Goal: Communication & Community: Answer question/provide support

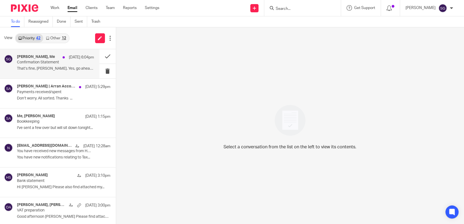
click at [62, 62] on p "Confirmation Statement" at bounding box center [48, 62] width 62 height 5
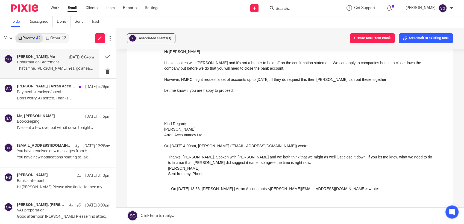
scroll to position [212, 0]
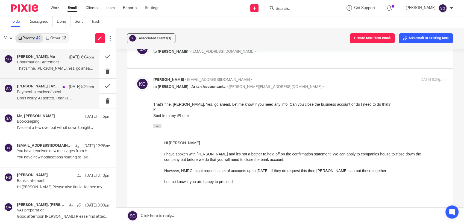
click at [41, 91] on p "Payments received/spent" at bounding box center [48, 92] width 62 height 5
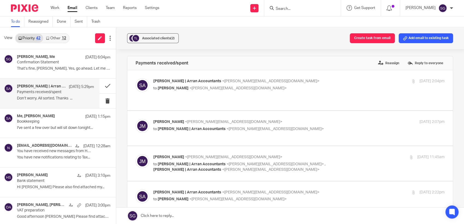
scroll to position [0, 0]
click at [100, 87] on button at bounding box center [108, 86] width 16 height 14
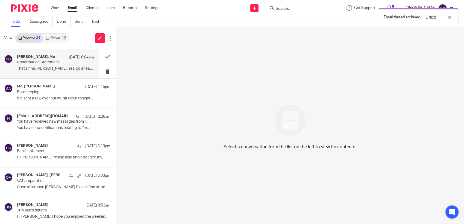
click at [46, 62] on p "Confirmation Statement" at bounding box center [48, 62] width 62 height 5
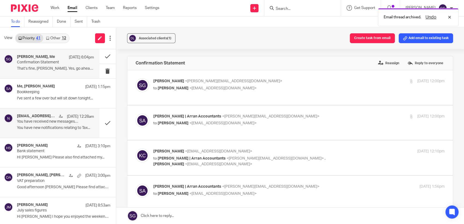
click at [35, 119] on div "[EMAIL_ADDRESS][DOMAIN_NAME] [DATE] 12:28am" at bounding box center [55, 116] width 77 height 5
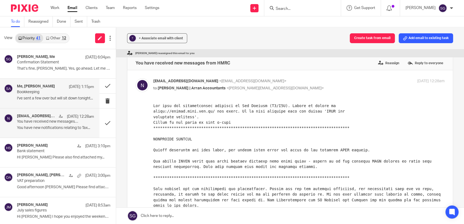
click at [42, 95] on div "Me, [PERSON_NAME] [DATE] 1:15pm Bookkeeping I've sent a few over but will sit d…" at bounding box center [55, 93] width 77 height 18
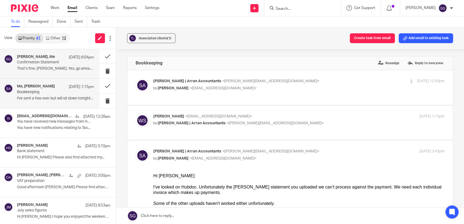
click at [47, 69] on p "That’s fine, [PERSON_NAME]. Yes, go ahead. Let me know..." at bounding box center [55, 68] width 77 height 5
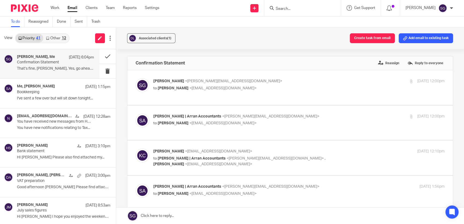
drag, startPoint x: 58, startPoint y: 38, endPoint x: 50, endPoint y: 39, distance: 7.4
click at [58, 38] on link "Other 12" at bounding box center [55, 38] width 25 height 9
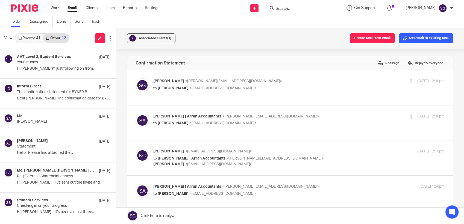
click at [25, 37] on link "Priority 41" at bounding box center [30, 38] width 28 height 9
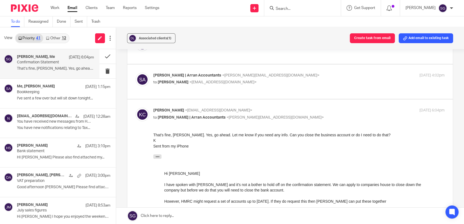
scroll to position [182, 0]
click at [235, 212] on link at bounding box center [290, 216] width 348 height 16
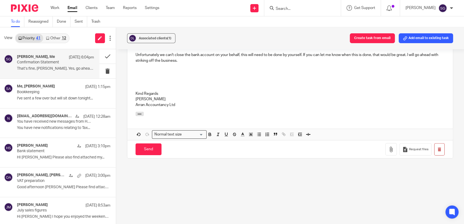
scroll to position [690, 0]
click at [149, 155] on input "Send" at bounding box center [149, 149] width 26 height 12
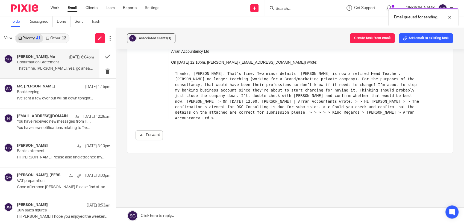
drag, startPoint x: 52, startPoint y: 39, endPoint x: 46, endPoint y: 39, distance: 5.7
click at [53, 39] on link "Other 12" at bounding box center [55, 38] width 25 height 9
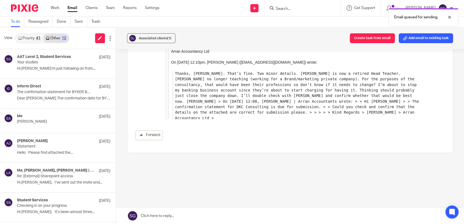
click at [26, 36] on link "Priority 41" at bounding box center [30, 38] width 28 height 9
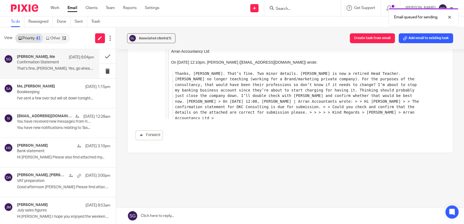
click at [73, 10] on link "Email" at bounding box center [73, 7] width 10 height 5
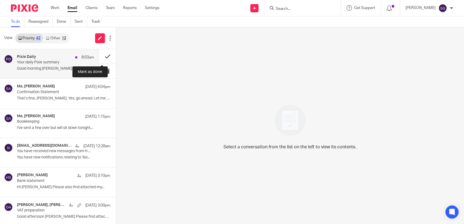
click at [101, 56] on button at bounding box center [108, 56] width 16 height 14
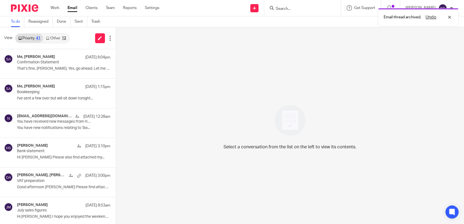
click at [296, 8] on div "Email thread archived. Undo" at bounding box center [345, 15] width 227 height 21
click at [450, 18] on div "Undo" at bounding box center [437, 17] width 32 height 7
click at [289, 8] on input "Search" at bounding box center [299, 9] width 49 height 5
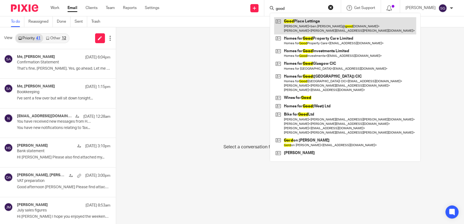
type input "good"
click at [306, 24] on link at bounding box center [345, 25] width 142 height 17
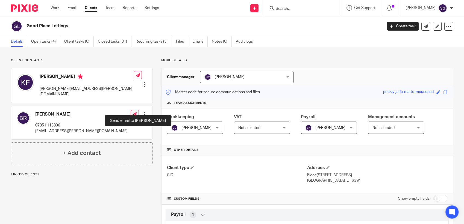
click at [131, 111] on link at bounding box center [135, 114] width 8 height 8
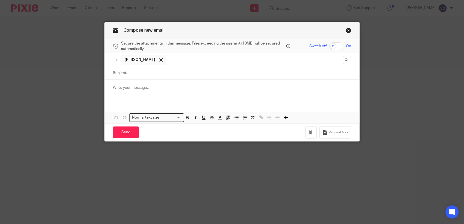
click at [162, 73] on input "Subject:" at bounding box center [241, 73] width 222 height 12
type input "Queries"
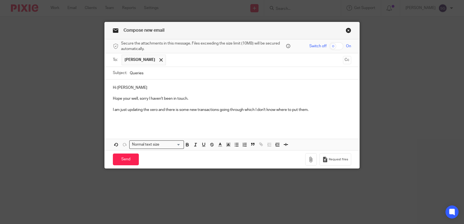
click at [150, 109] on p "I am just updating the xero and there is some new transactions going through wh…" at bounding box center [232, 109] width 238 height 5
click at [289, 122] on p at bounding box center [232, 120] width 238 height 5
click at [312, 122] on p at bounding box center [232, 120] width 238 height 5
click at [219, 131] on div "Hi Ben Hope your well, sorry I haven't been in touch. I am just updating the Xe…" at bounding box center [232, 115] width 255 height 71
click at [184, 128] on div "Hi Ben Hope your well, sorry I haven't been in touch. I am just updating the Xe…" at bounding box center [232, 115] width 255 height 71
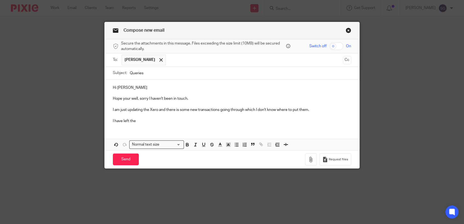
click at [134, 121] on p "I have left the" at bounding box center [232, 120] width 238 height 5
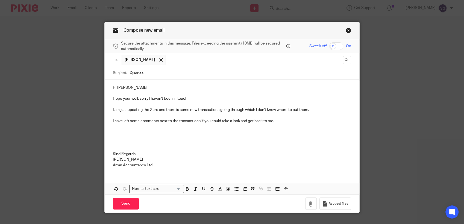
click at [277, 123] on p "I have left some comments next to the transactions if you could take a look and…" at bounding box center [232, 120] width 238 height 5
click at [312, 201] on button "button" at bounding box center [310, 204] width 11 height 12
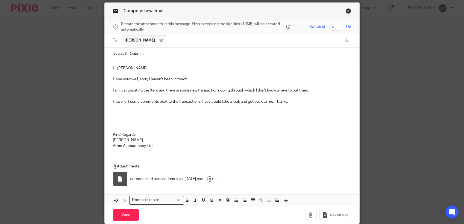
scroll to position [41, 0]
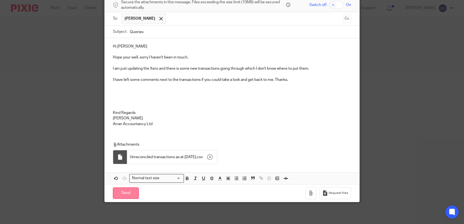
click at [125, 190] on input "Send" at bounding box center [126, 194] width 26 height 12
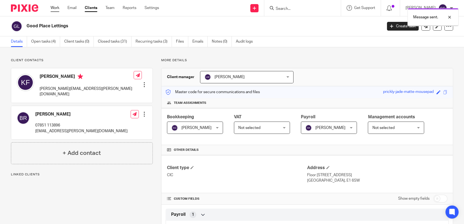
click at [57, 8] on link "Work" at bounding box center [55, 7] width 9 height 5
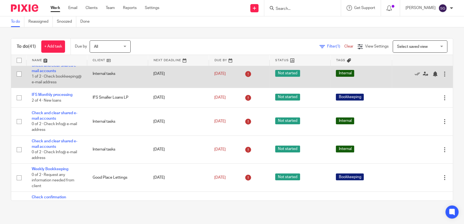
scroll to position [91, 0]
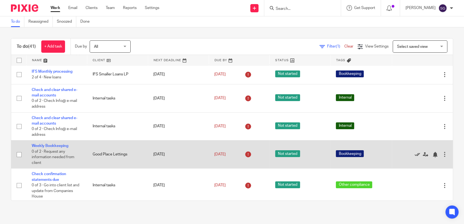
click at [415, 158] on icon at bounding box center [417, 154] width 5 height 5
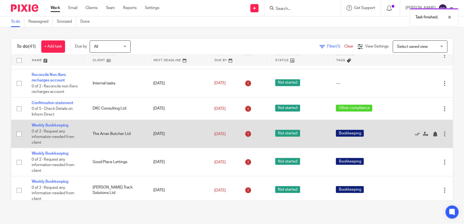
scroll to position [516, 0]
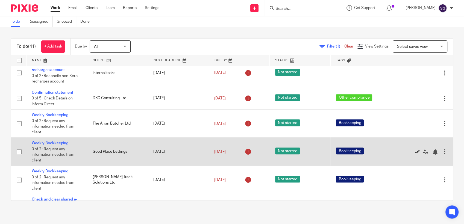
click at [415, 155] on icon at bounding box center [417, 151] width 5 height 5
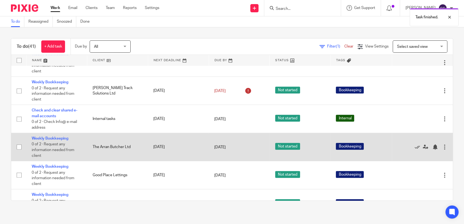
scroll to position [638, 0]
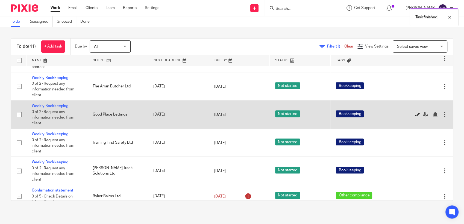
click at [415, 117] on icon at bounding box center [417, 114] width 5 height 5
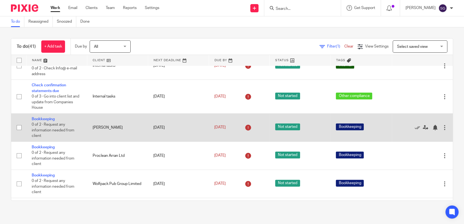
scroll to position [182, 0]
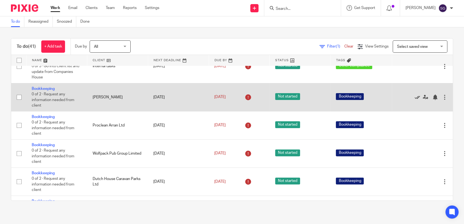
click at [415, 100] on icon at bounding box center [417, 97] width 5 height 5
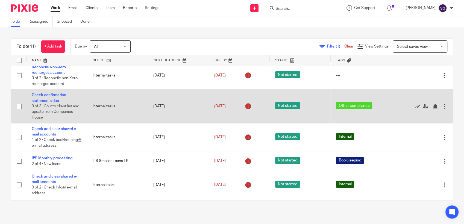
scroll to position [0, 0]
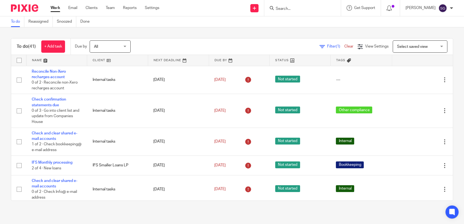
click at [217, 25] on div "To do Reassigned Snoozed Done" at bounding box center [232, 21] width 464 height 11
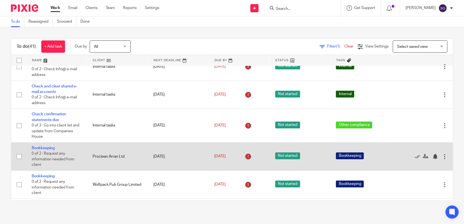
scroll to position [152, 0]
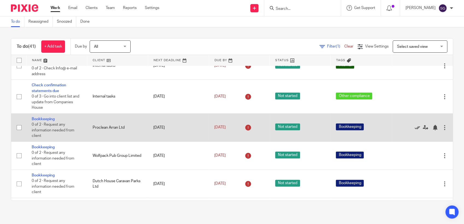
click at [415, 130] on icon at bounding box center [417, 127] width 5 height 5
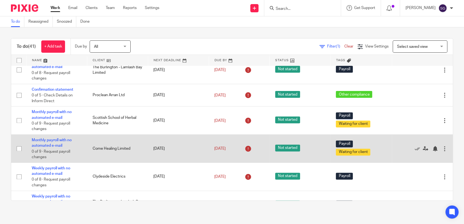
scroll to position [802, 0]
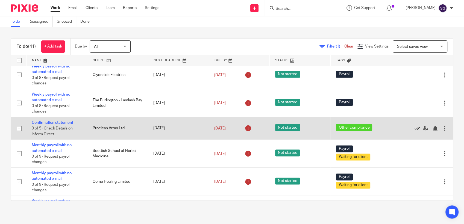
click at [415, 131] on icon at bounding box center [417, 128] width 5 height 5
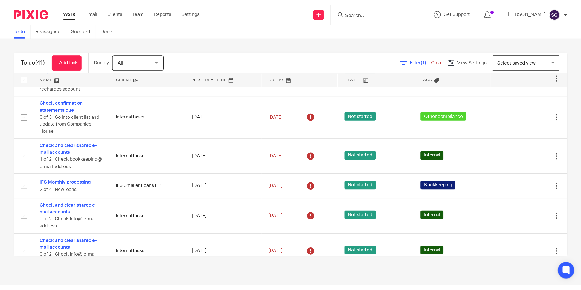
scroll to position [0, 0]
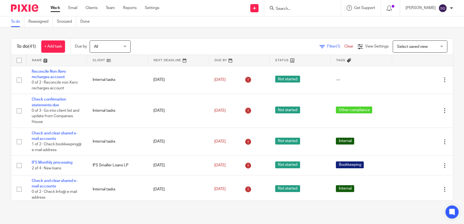
click at [201, 33] on div "To do (41) + Add task Due by All All Today Tomorrow This week Next week This mo…" at bounding box center [232, 119] width 464 height 185
click at [211, 20] on div "To do Reassigned Snoozed Done" at bounding box center [232, 21] width 464 height 11
click at [212, 17] on div "To do Reassigned Snoozed Done" at bounding box center [232, 21] width 464 height 11
click at [200, 8] on div "Send new email Create task Add client Request signature Get Support Contact via…" at bounding box center [316, 8] width 297 height 16
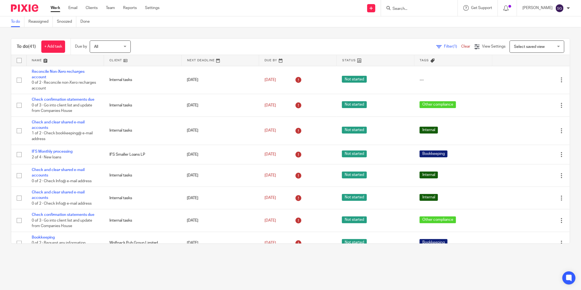
click at [398, 8] on input "Search" at bounding box center [416, 9] width 49 height 5
type input "1822941504"
click button "submit" at bounding box center [0, 0] width 0 height 0
click at [449, 6] on button "reset" at bounding box center [447, 7] width 5 height 5
click at [287, 17] on div "To do Reassigned Snoozed Done" at bounding box center [290, 21] width 581 height 11
